Goal: Navigation & Orientation: Find specific page/section

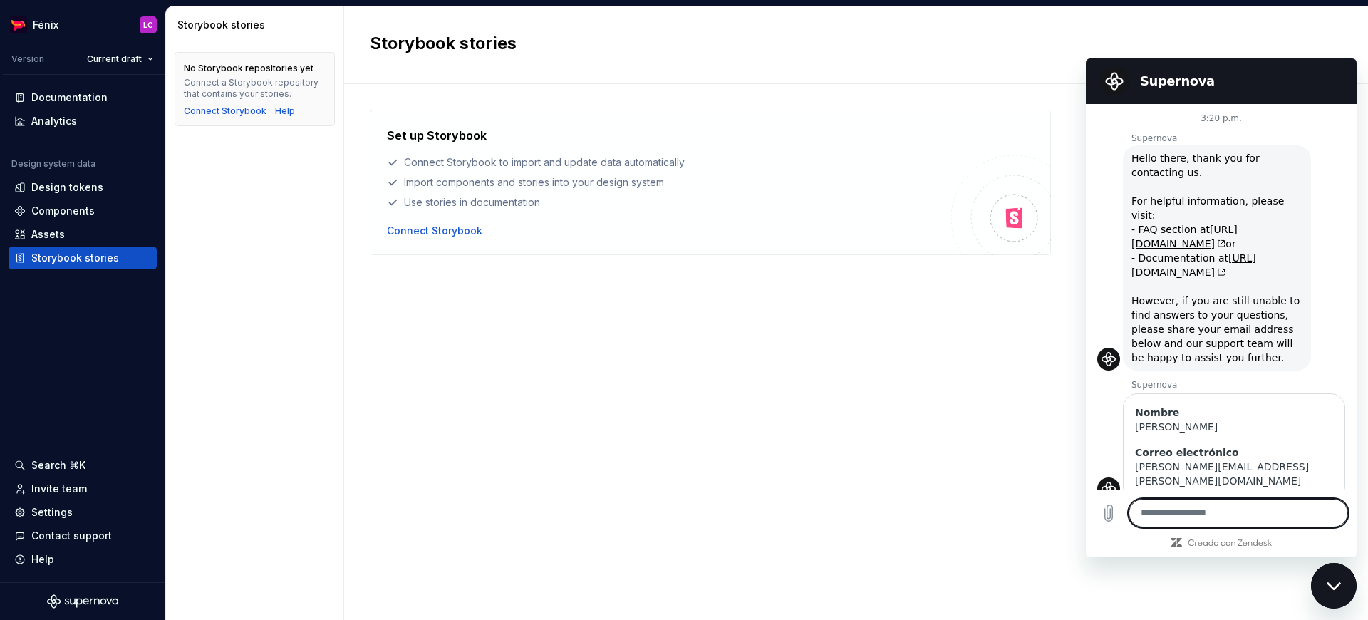
scroll to position [1218, 0]
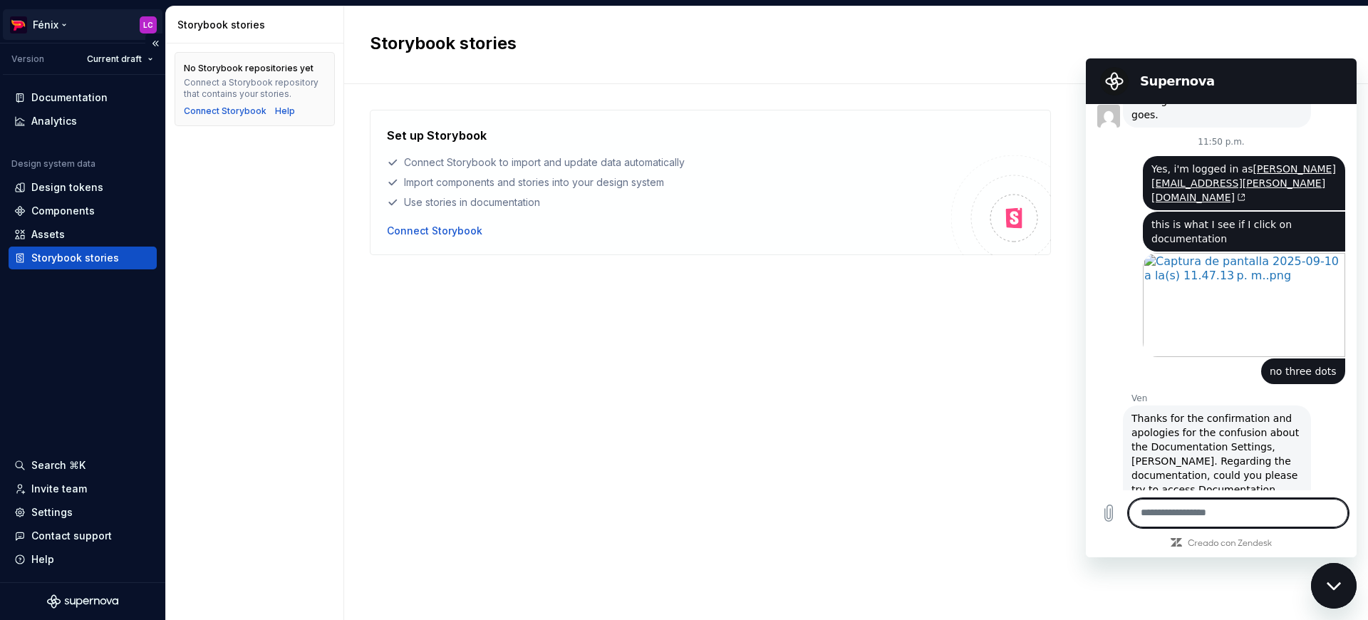
click at [33, 26] on html "Fénix LC Version Current draft Documentation Analytics Design system data Desig…" at bounding box center [684, 310] width 1368 height 620
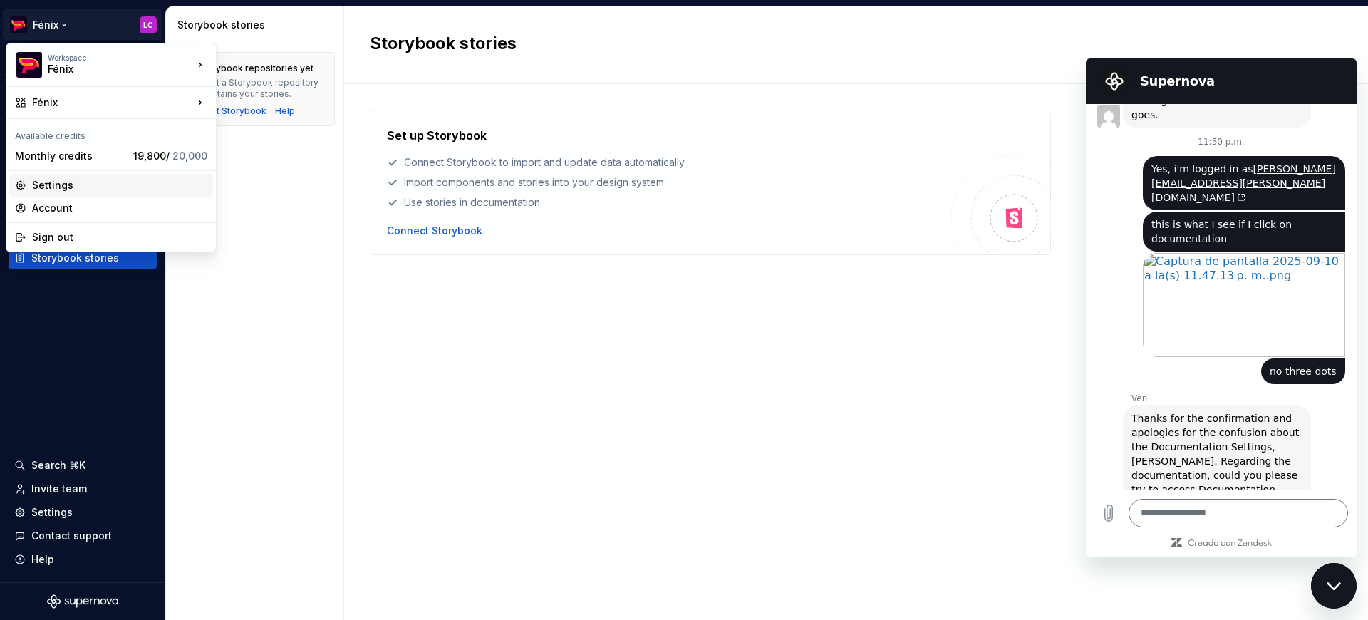
click at [49, 183] on div "Settings" at bounding box center [119, 185] width 175 height 14
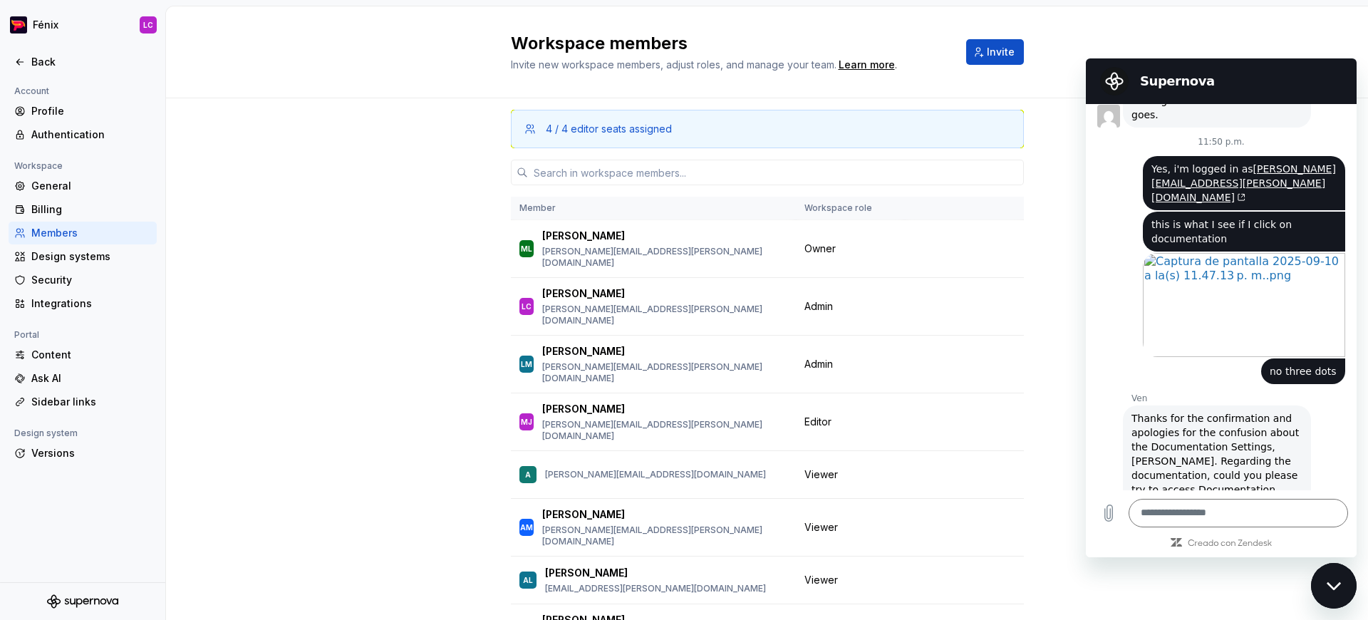
click at [75, 493] on div "Account Profile Authentication Workspace General Billing Members Design systems…" at bounding box center [82, 333] width 165 height 500
drag, startPoint x: 1192, startPoint y: 360, endPoint x: 1287, endPoint y: 377, distance: 96.3
click at [1287, 411] on span "Thanks for the confirmation and apologies for the confusion about the Documenta…" at bounding box center [1217, 482] width 171 height 143
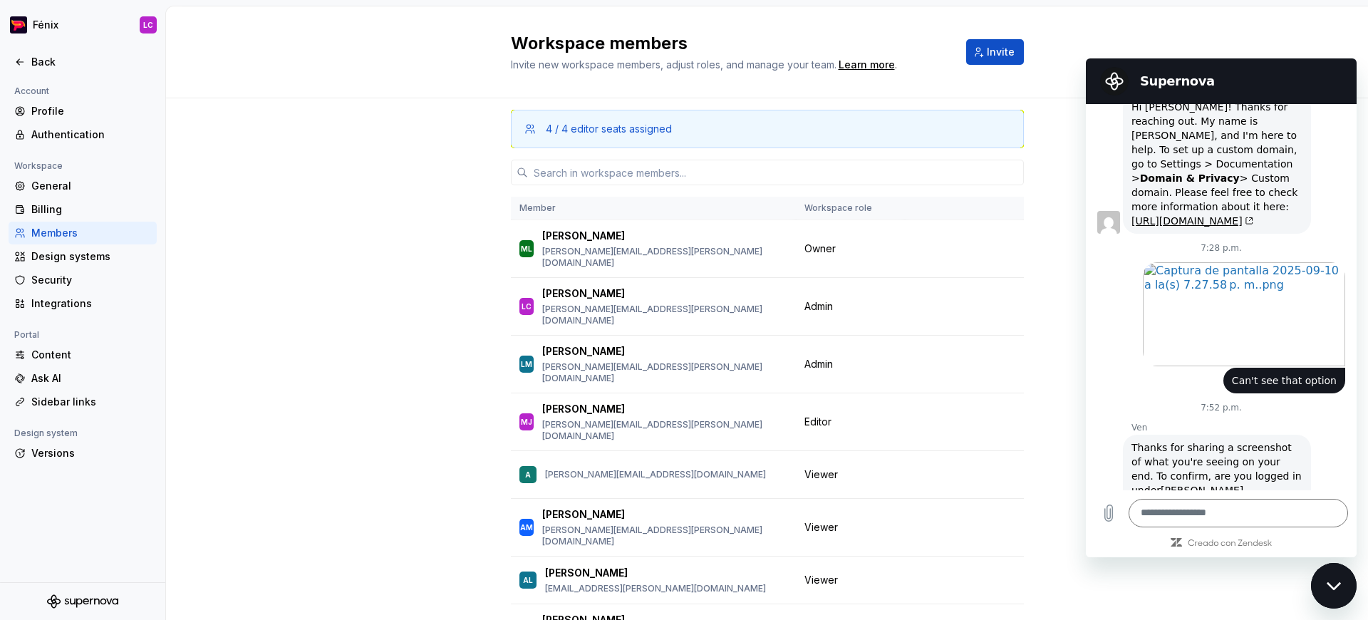
scroll to position [668, 0]
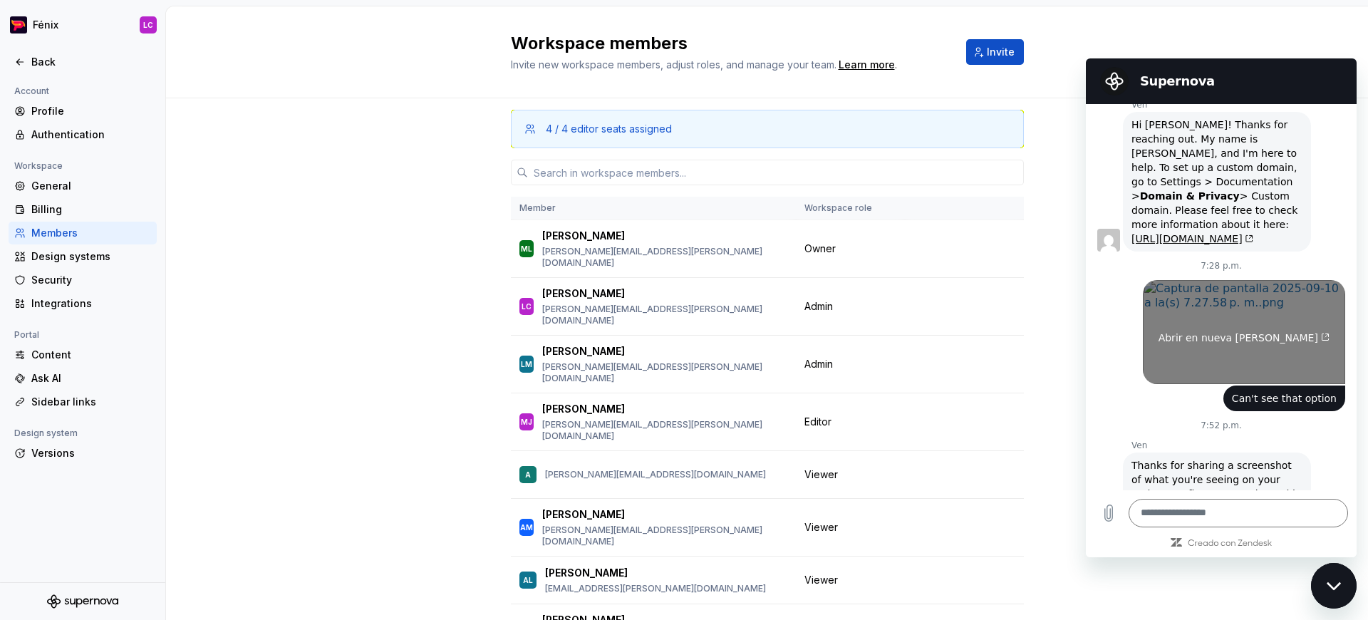
click at [1224, 305] on link "Abrir en nueva [PERSON_NAME]" at bounding box center [1244, 332] width 202 height 104
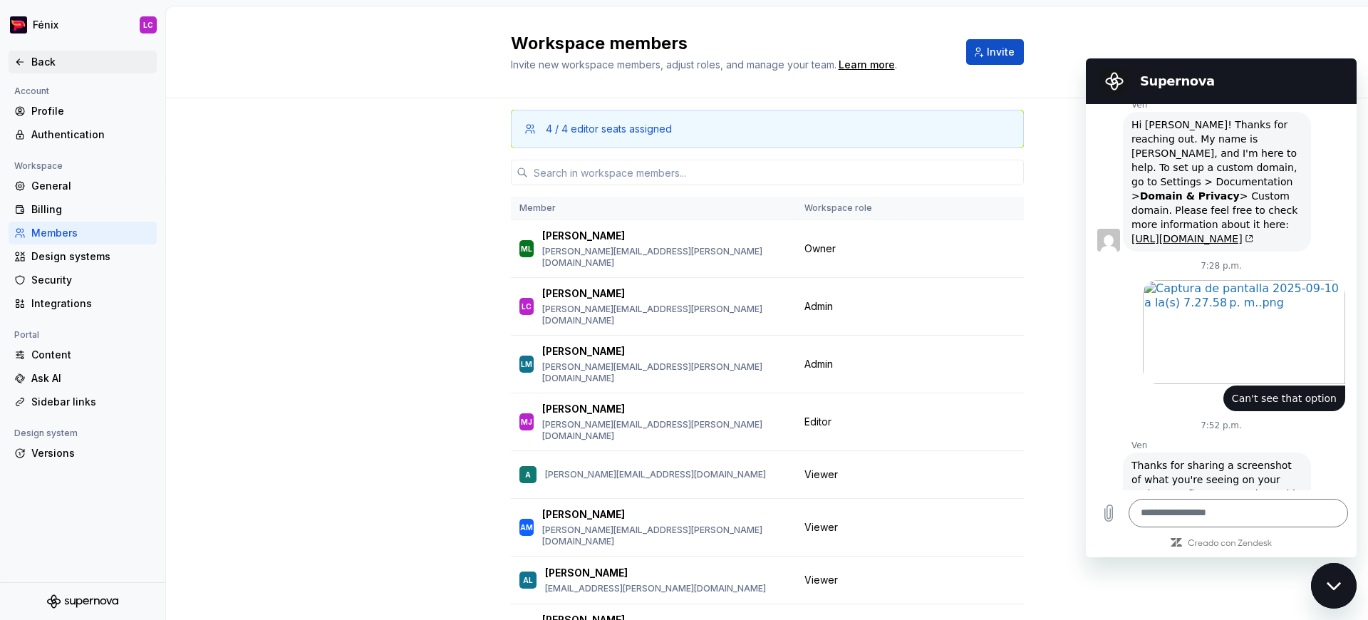
click at [77, 56] on div "Back" at bounding box center [91, 62] width 120 height 14
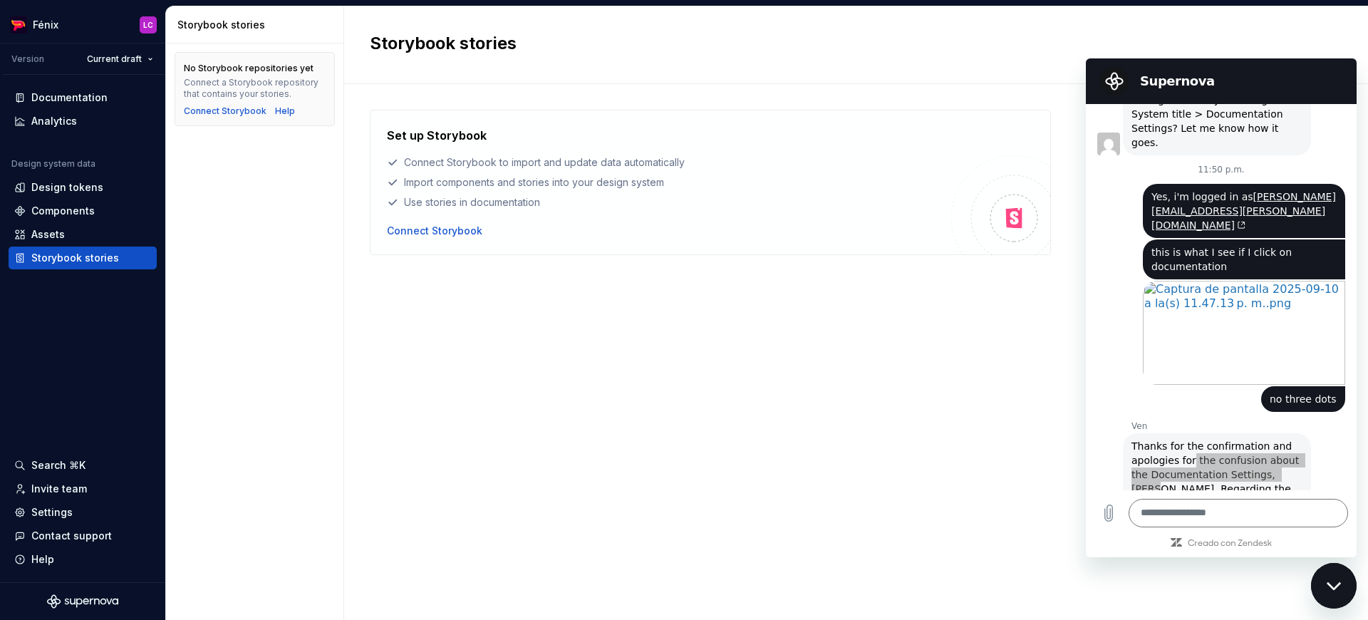
scroll to position [1218, 0]
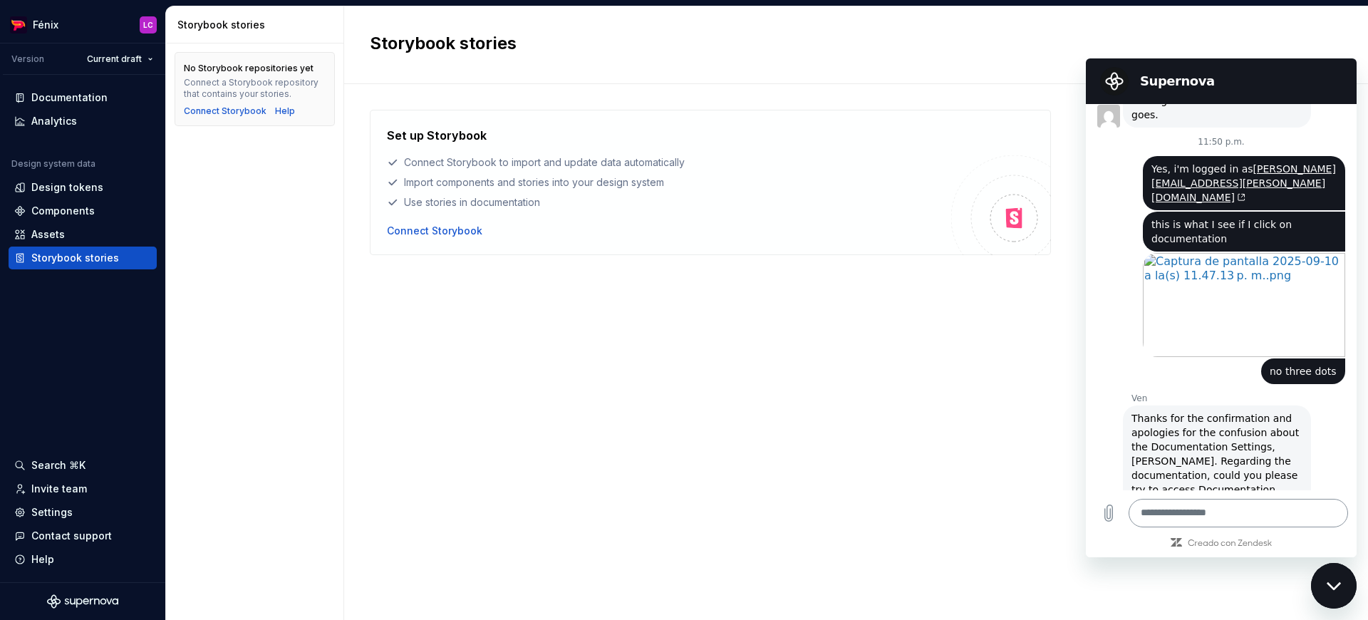
click at [1222, 512] on textarea at bounding box center [1238, 513] width 219 height 29
type textarea "**********"
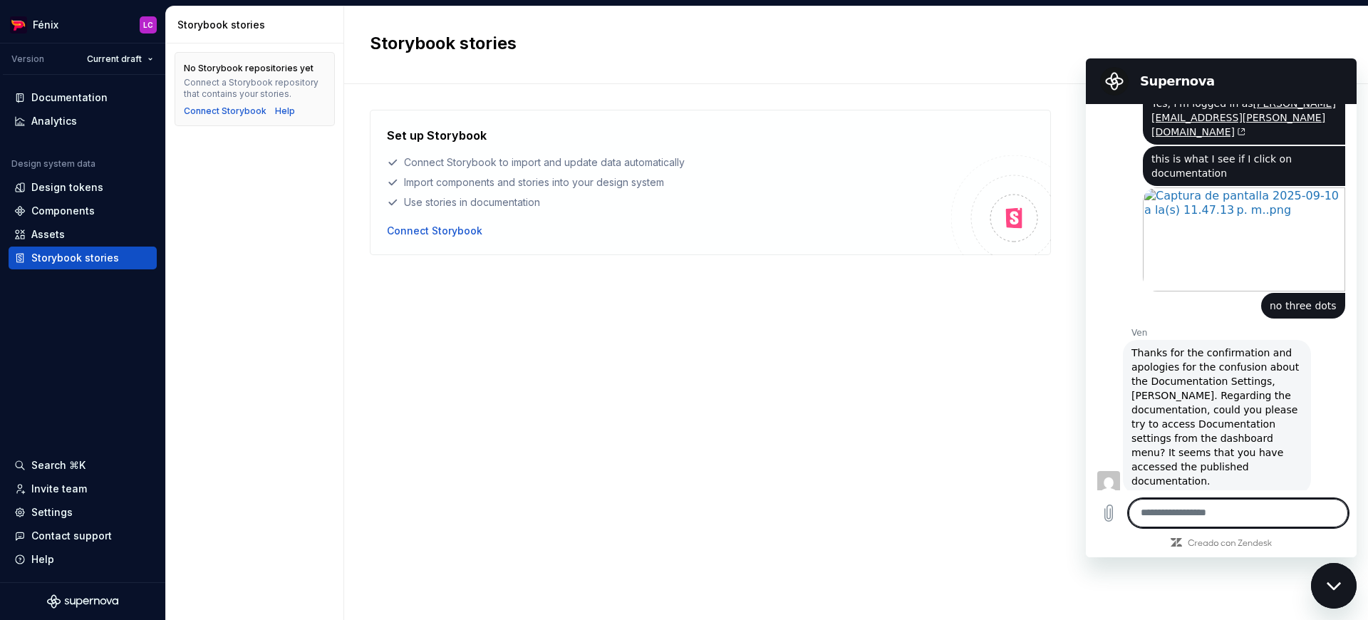
scroll to position [1286, 0]
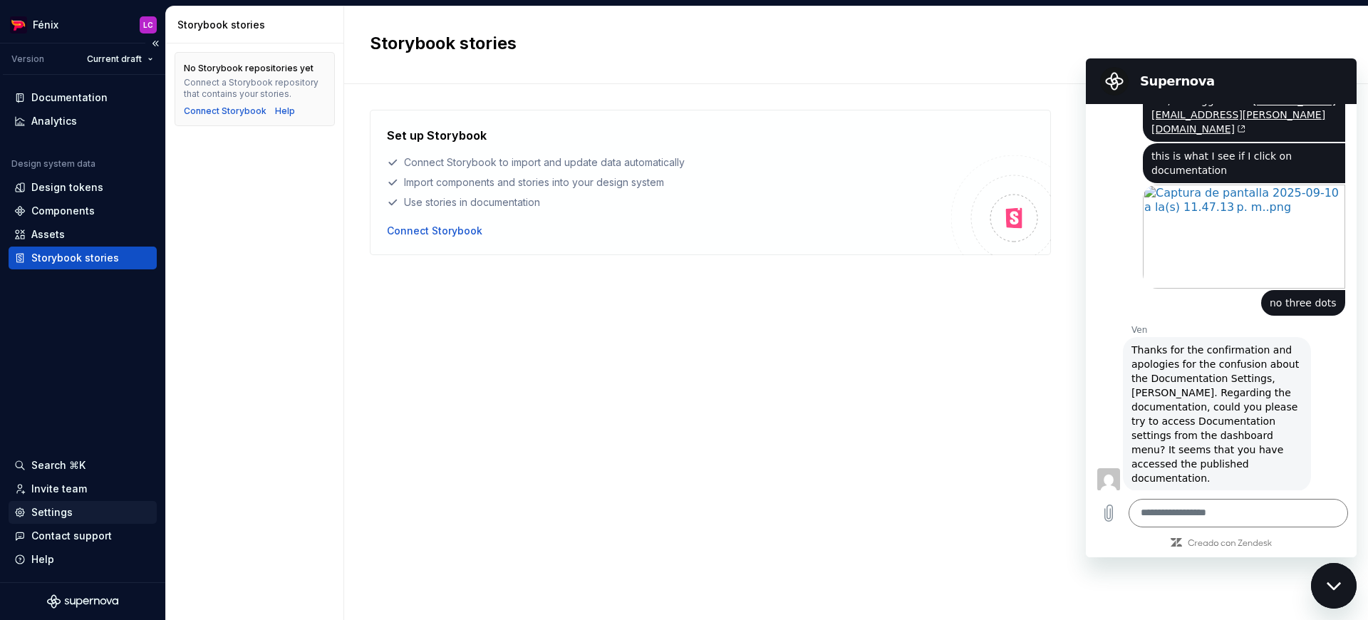
click at [43, 511] on div "Settings" at bounding box center [51, 512] width 41 height 14
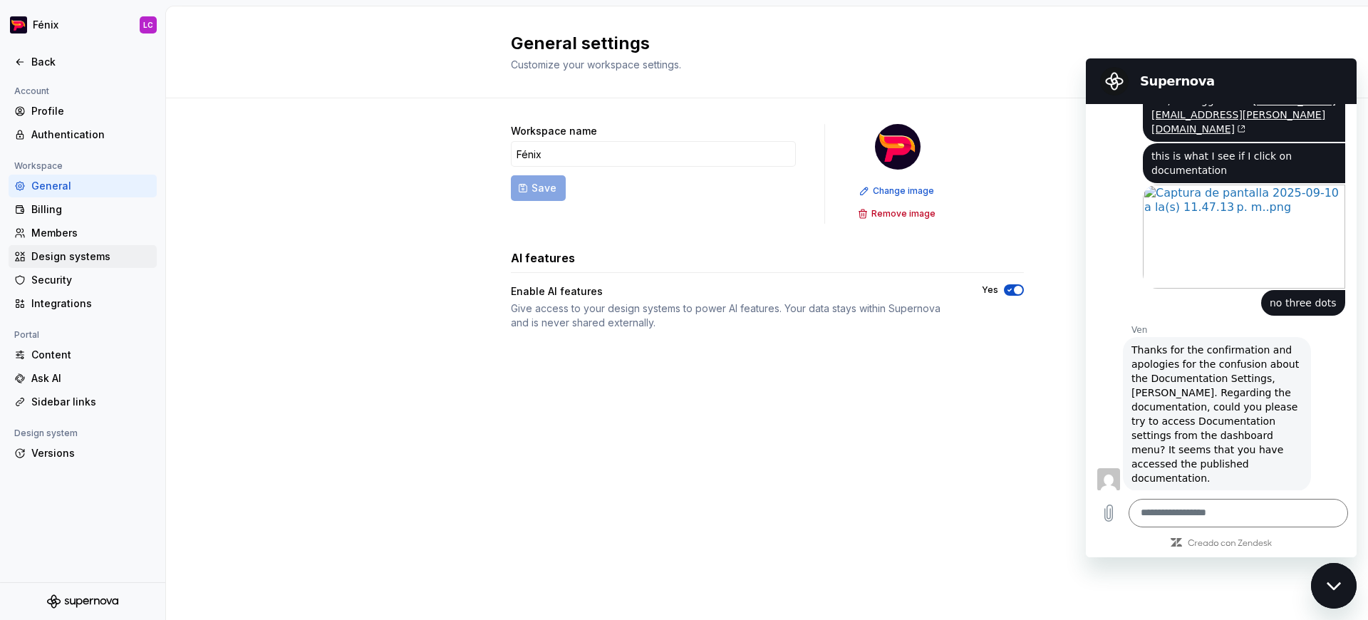
click at [98, 256] on div "Design systems" at bounding box center [91, 256] width 120 height 14
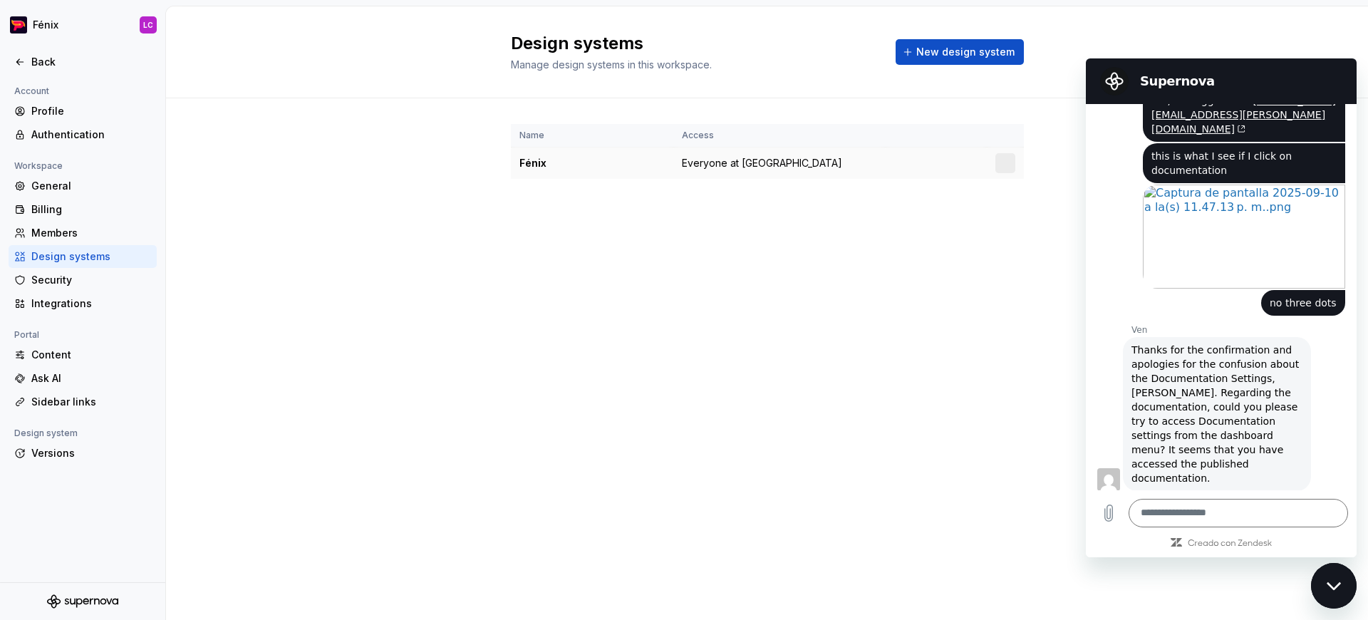
click at [1003, 165] on div at bounding box center [1006, 163] width 20 height 20
click at [1003, 164] on html "Fénix LC Back Account Profile Authentication Workspace General Billing Members …" at bounding box center [684, 310] width 1368 height 620
click at [1302, 73] on h2 "Supernova" at bounding box center [1241, 81] width 202 height 17
click at [1335, 587] on icon "Cerrar ventana de mensajería" at bounding box center [1333, 586] width 14 height 8
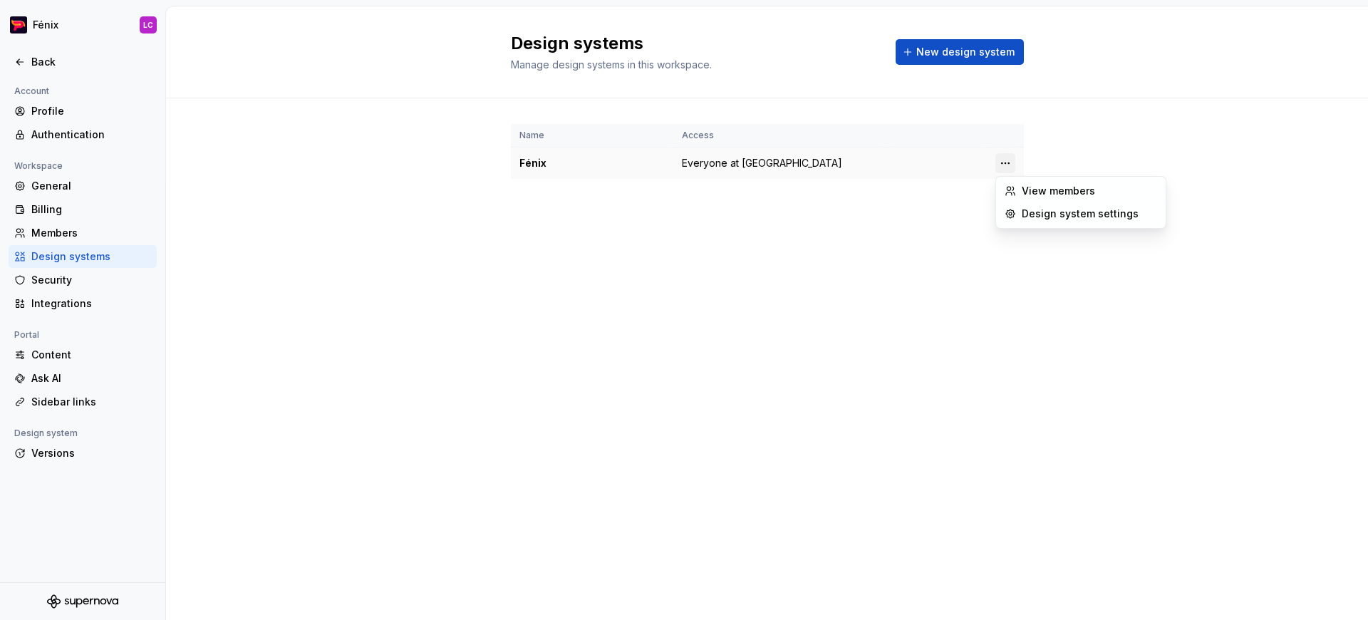
click at [1005, 165] on html "Fénix LC Back Account Profile Authentication Workspace General Billing Members …" at bounding box center [684, 310] width 1368 height 620
click at [1065, 210] on div "Design system settings" at bounding box center [1089, 214] width 135 height 14
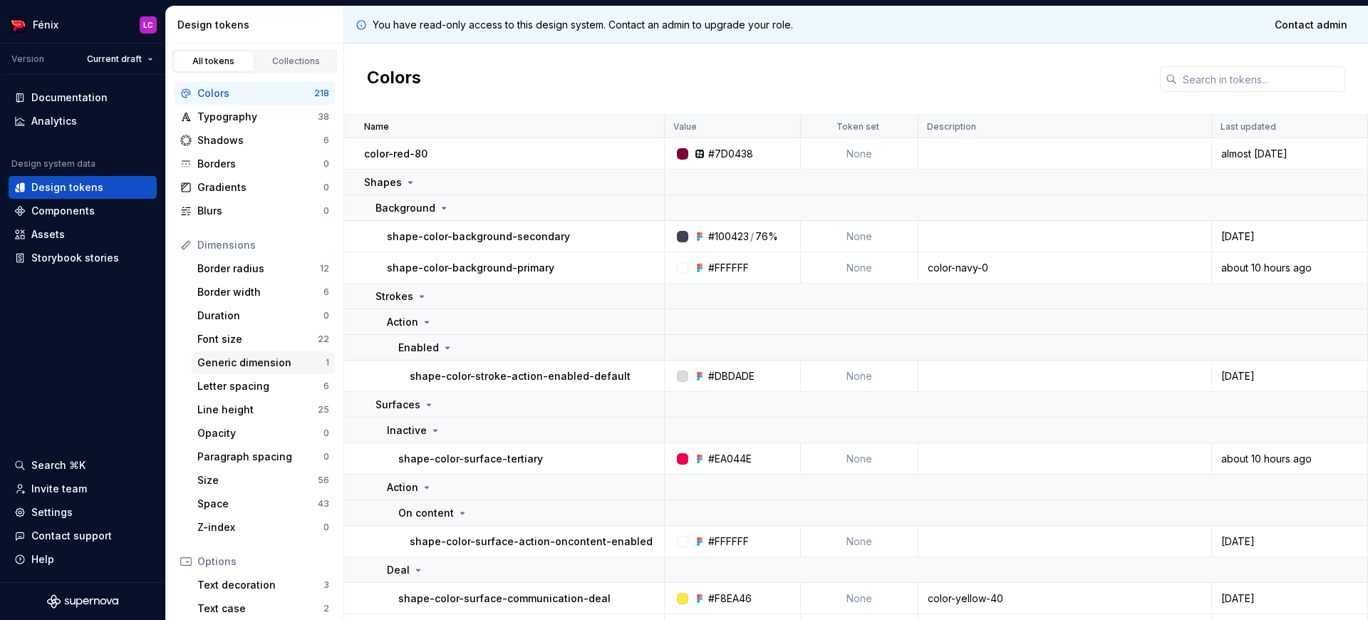
scroll to position [160, 0]
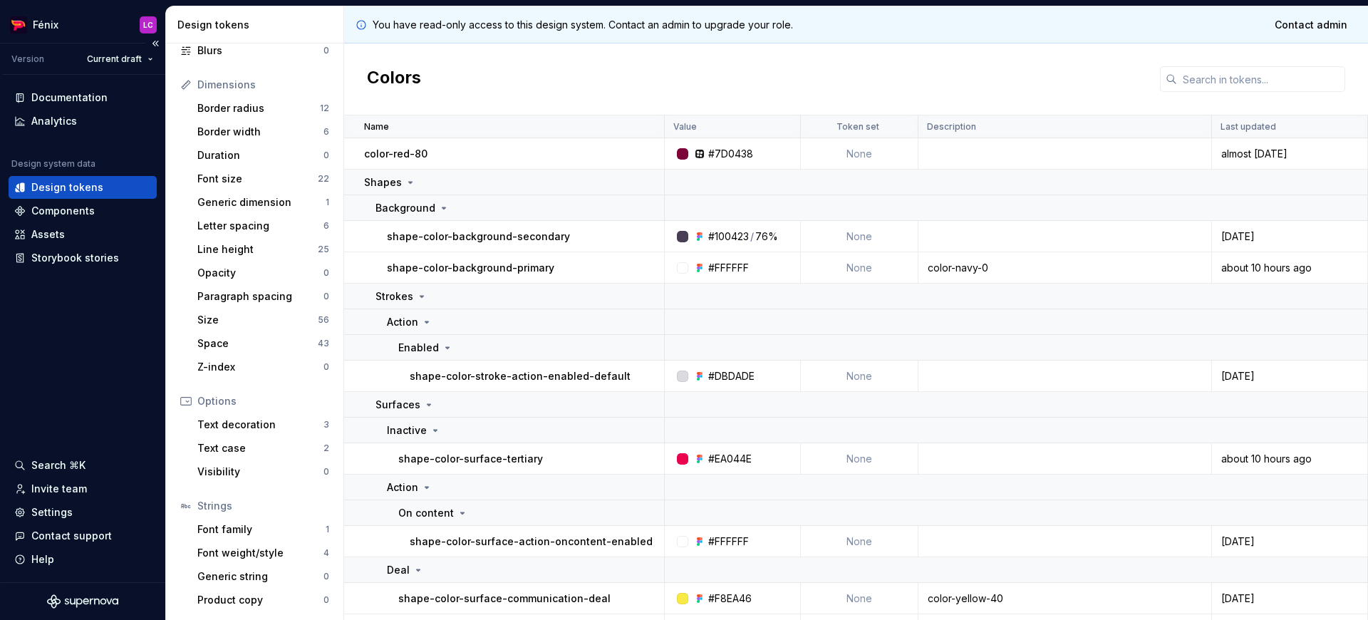
click at [100, 306] on div "Documentation Analytics Design system data Design tokens Components Assets Stor…" at bounding box center [82, 328] width 165 height 507
click at [124, 532] on div "Contact support" at bounding box center [82, 536] width 137 height 14
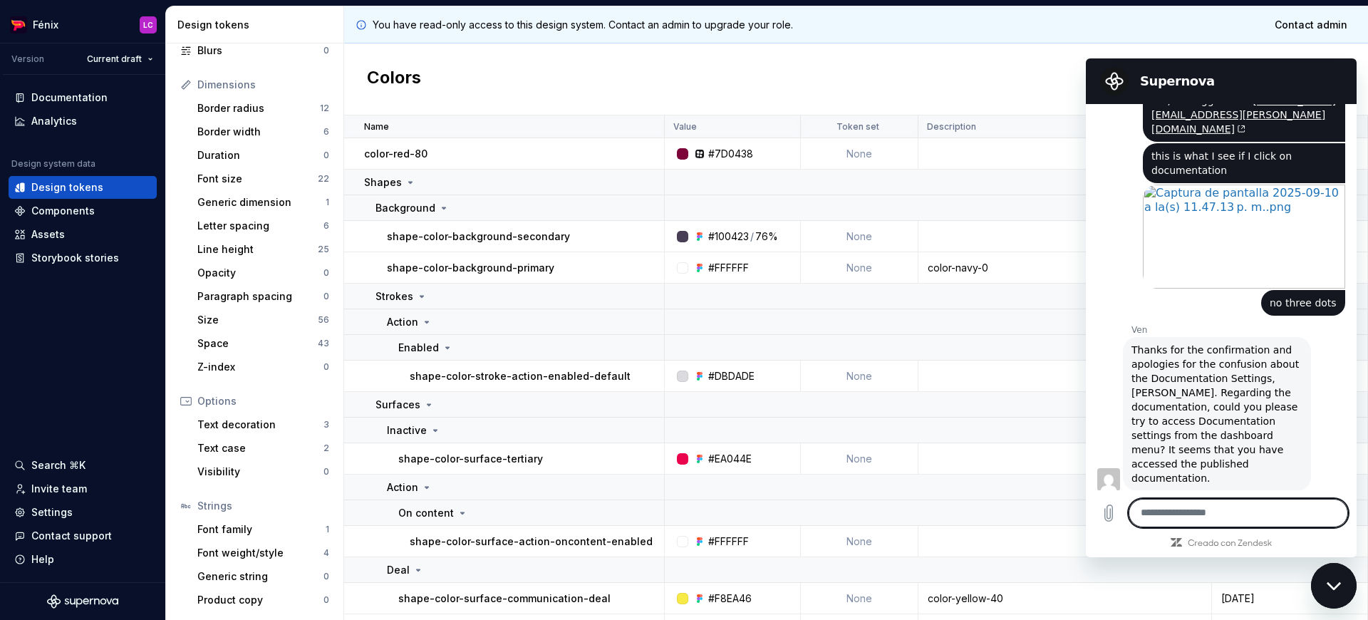
click at [1323, 520] on textarea at bounding box center [1238, 513] width 219 height 29
click at [1108, 516] on icon "Cargar archivo" at bounding box center [1108, 513] width 17 height 17
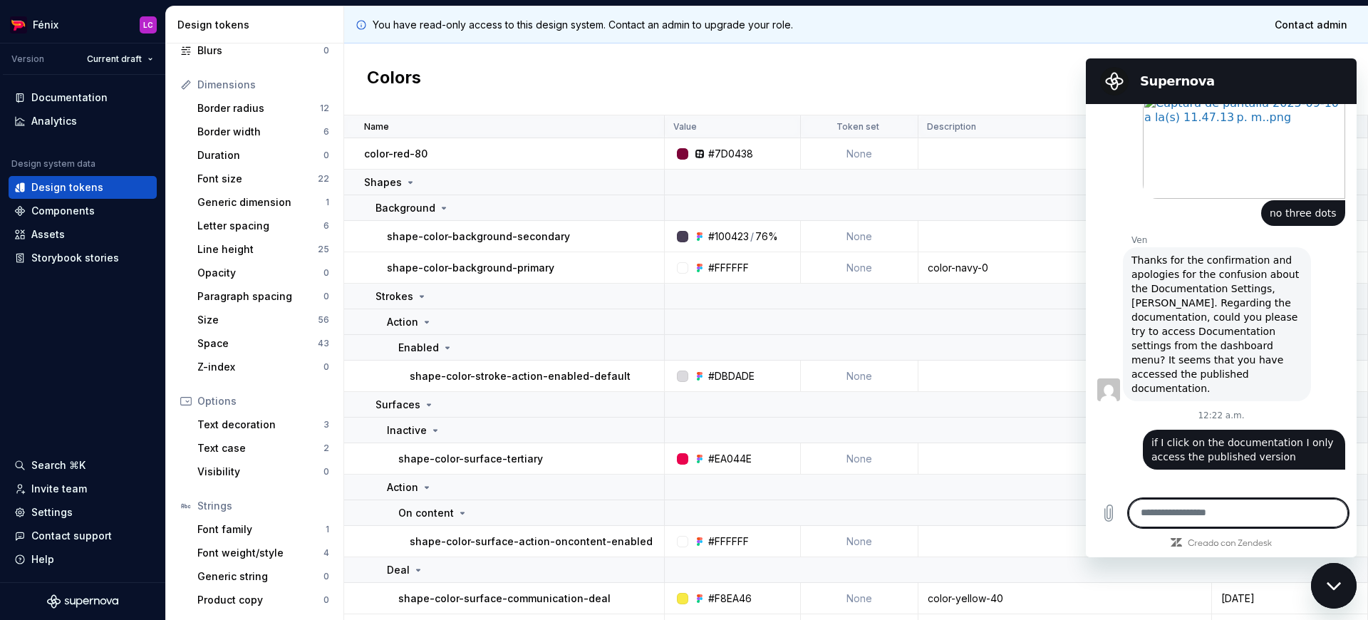
scroll to position [1375, 0]
click at [1218, 517] on textarea at bounding box center [1238, 513] width 219 height 29
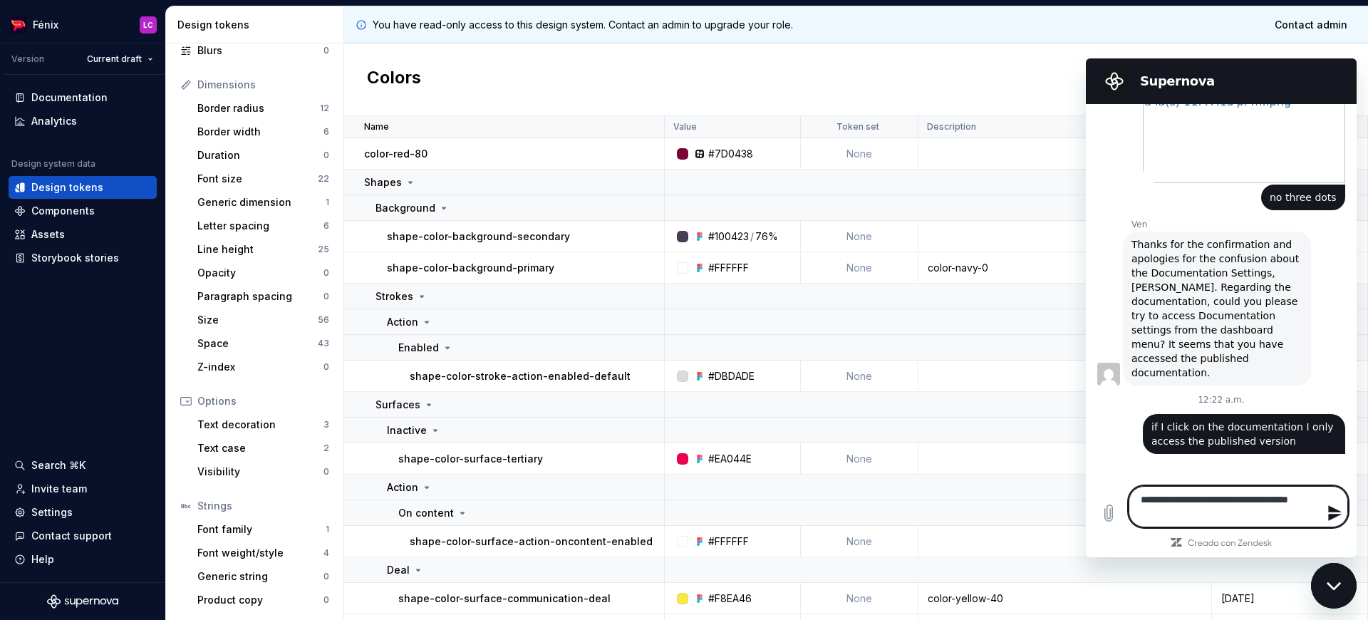
type textarea "**********"
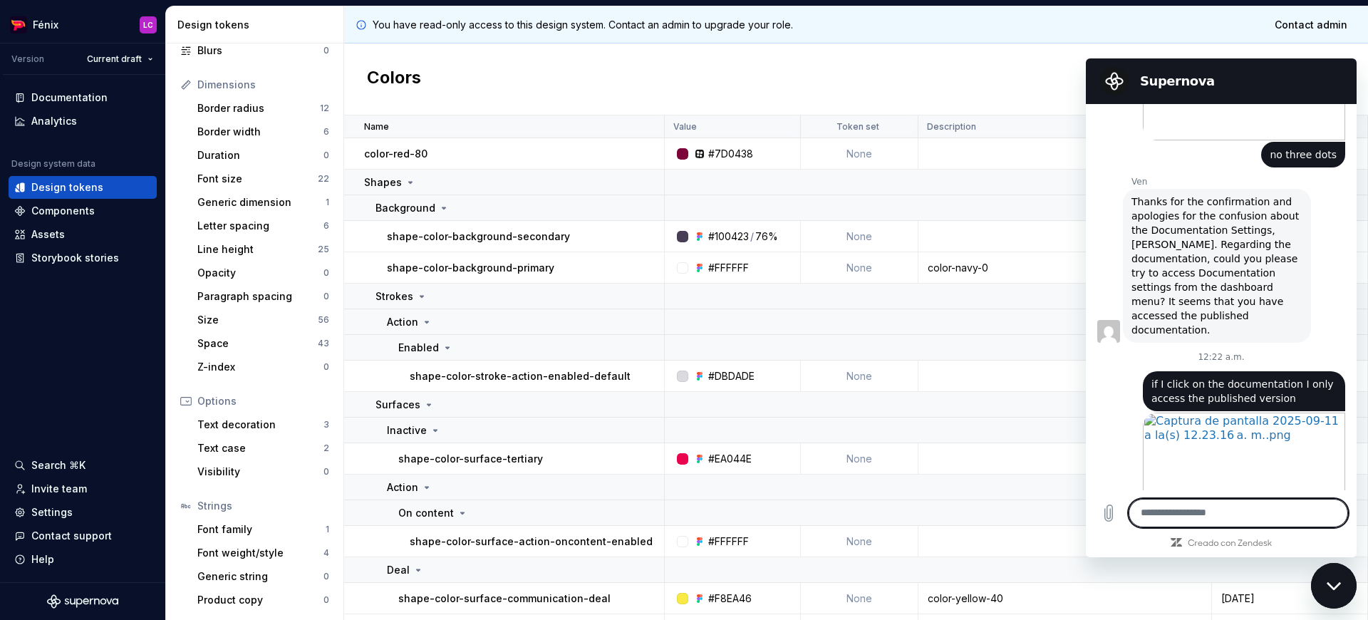
scroll to position [1433, 0]
click at [68, 206] on div "Components" at bounding box center [62, 211] width 63 height 14
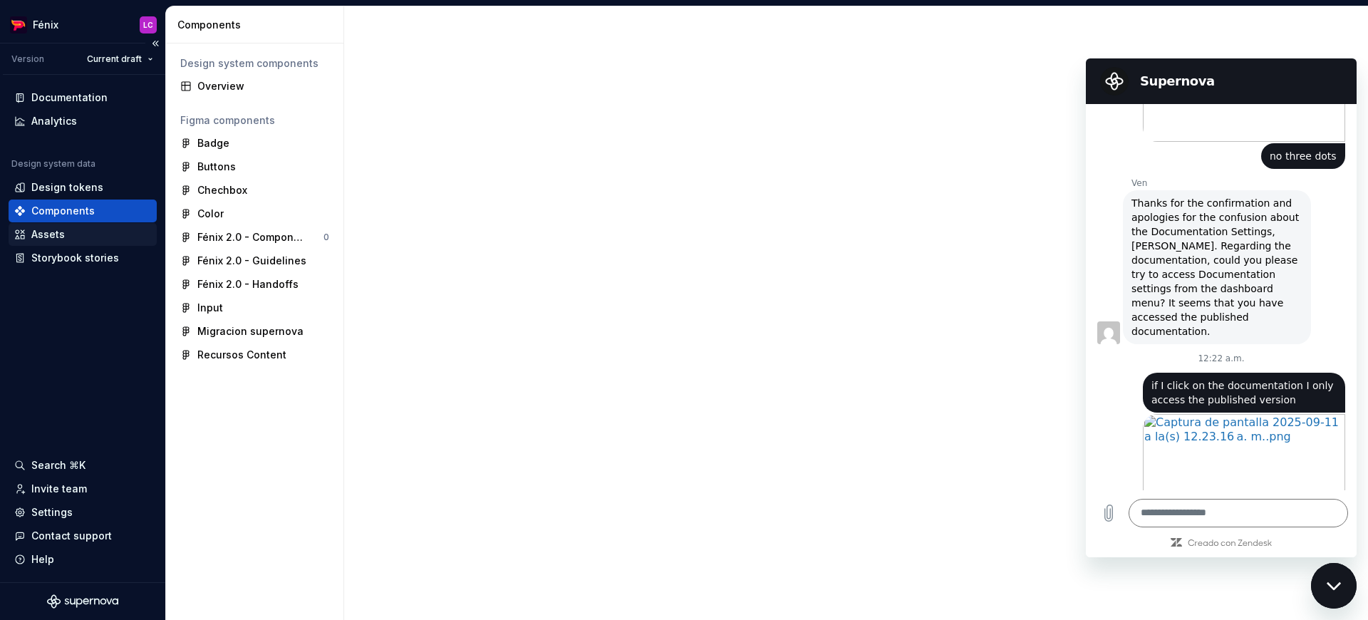
click at [62, 229] on div "Assets" at bounding box center [47, 234] width 33 height 14
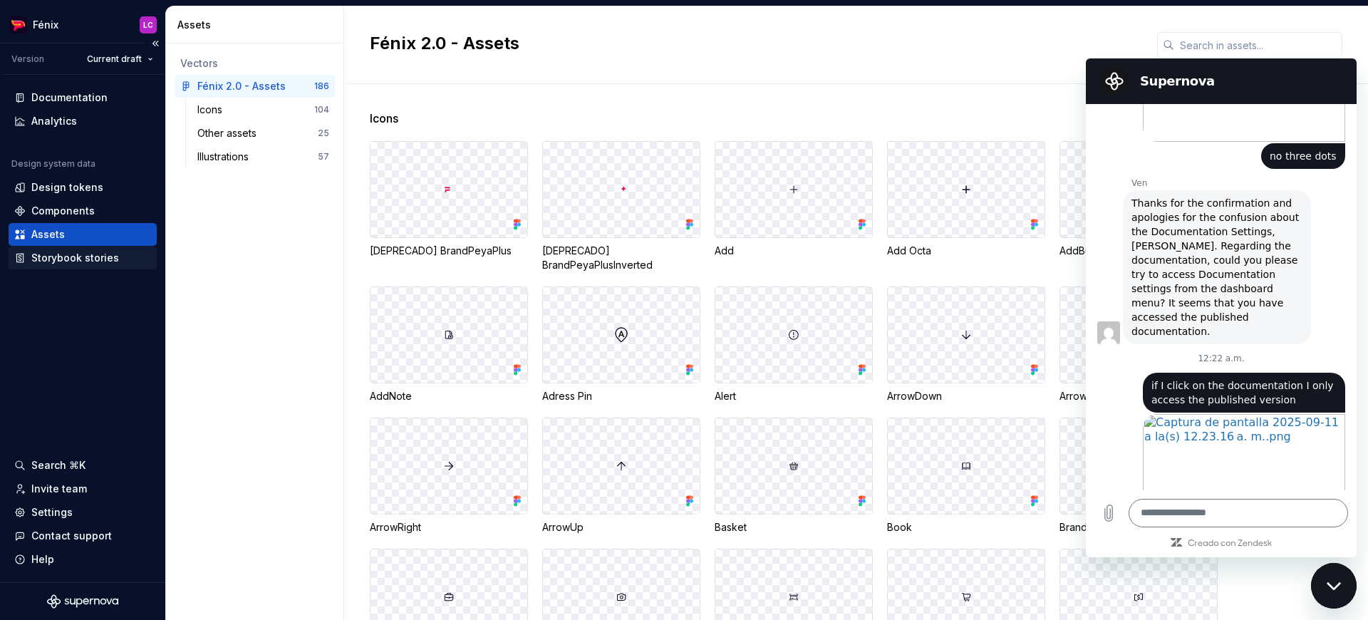
click at [67, 257] on div "Storybook stories" at bounding box center [75, 258] width 88 height 14
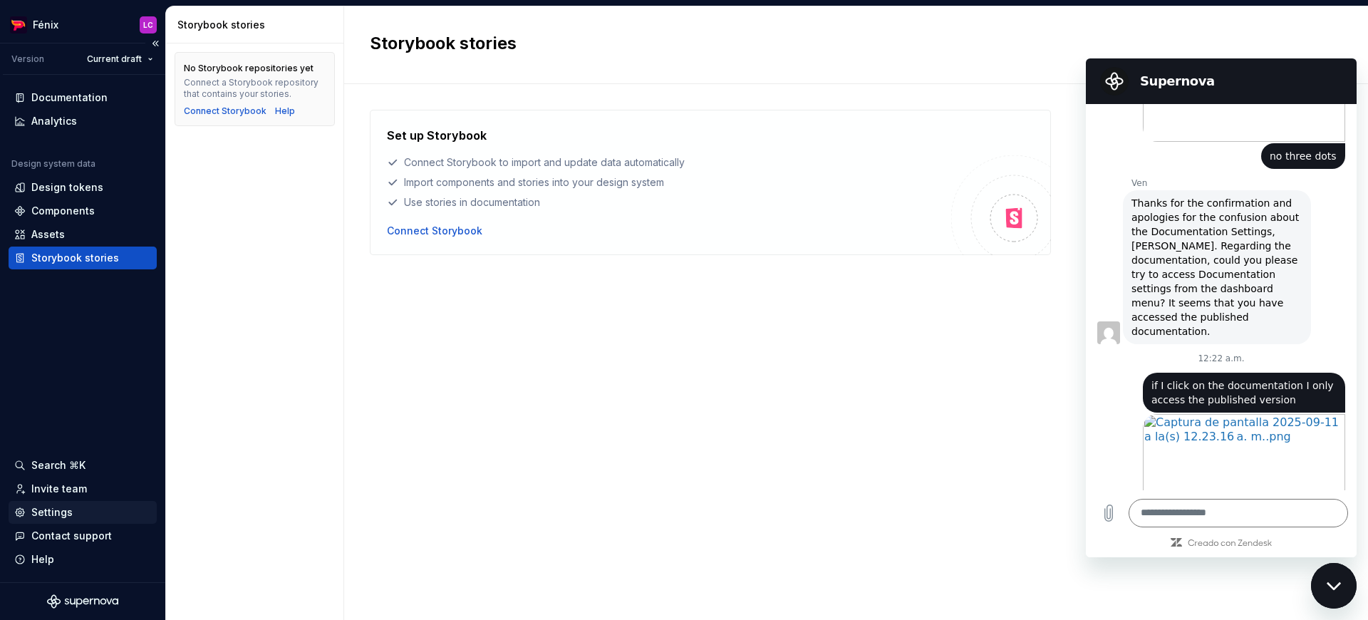
click at [68, 513] on div "Settings" at bounding box center [51, 512] width 41 height 14
click at [58, 516] on div "Settings" at bounding box center [51, 512] width 41 height 14
